Goal: Check status

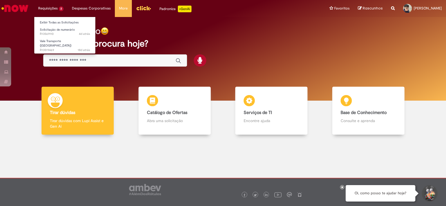
click at [55, 10] on li "Requisições 2 Exibir Todas as Solicitações Solicitação de numerário 4d atrás 4 …" at bounding box center [51, 8] width 34 height 17
click at [57, 22] on link "Exibir Todas as Solicitações" at bounding box center [64, 23] width 61 height 6
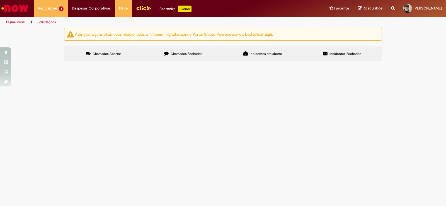
click at [0, 0] on span "Vale Transporte ([GEOGRAPHIC_DATA])" at bounding box center [0, 0] width 0 height 0
click at [0, 0] on td "Vale Transporte ([GEOGRAPHIC_DATA])" at bounding box center [0, 0] width 0 height 0
click at [0, 0] on span "Vale Transporte ([GEOGRAPHIC_DATA])" at bounding box center [0, 0] width 0 height 0
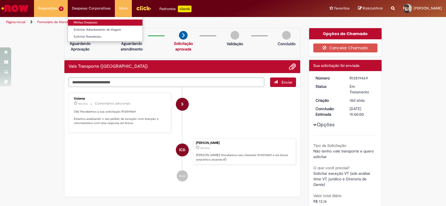
click at [101, 21] on link "Minhas Despesas" at bounding box center [105, 23] width 74 height 6
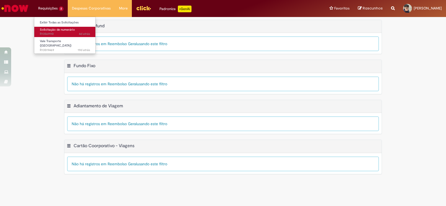
click at [61, 30] on span "Solicitação de numerário" at bounding box center [57, 30] width 35 height 4
click at [62, 32] on span "4d atrás 4 dias atrás R13569110" at bounding box center [65, 34] width 50 height 4
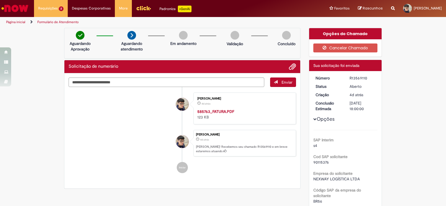
click at [218, 110] on strong "585763_FATURA.PDF" at bounding box center [215, 111] width 37 height 5
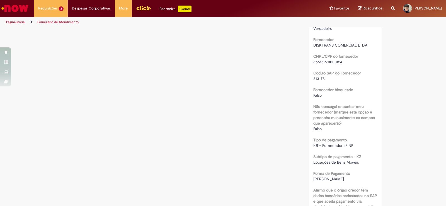
scroll to position [391, 0]
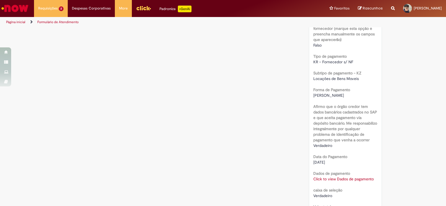
click at [140, 11] on img "Menu Cabeçalho" at bounding box center [143, 8] width 15 height 8
